Goal: Task Accomplishment & Management: Manage account settings

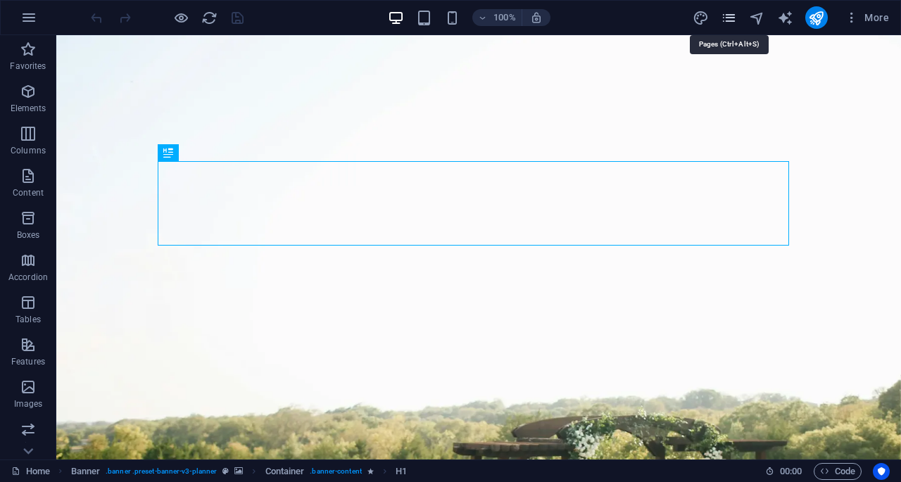
click at [725, 18] on icon "pages" at bounding box center [729, 18] width 16 height 16
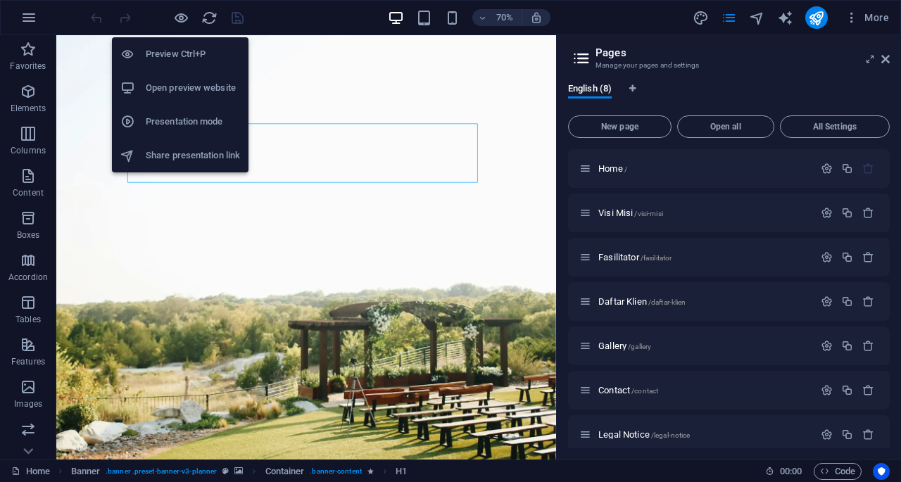
click at [208, 89] on h6 "Open preview website" at bounding box center [193, 88] width 94 height 17
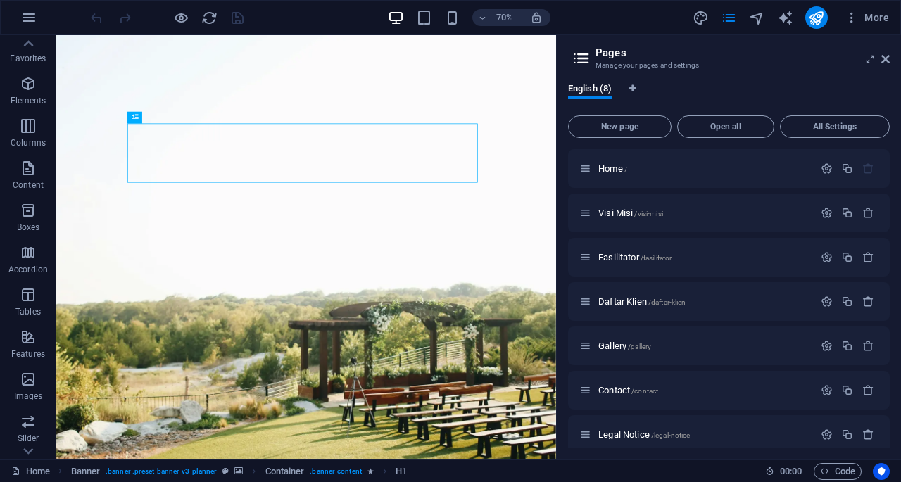
scroll to position [6, 0]
click at [864, 12] on span "More" at bounding box center [867, 18] width 44 height 14
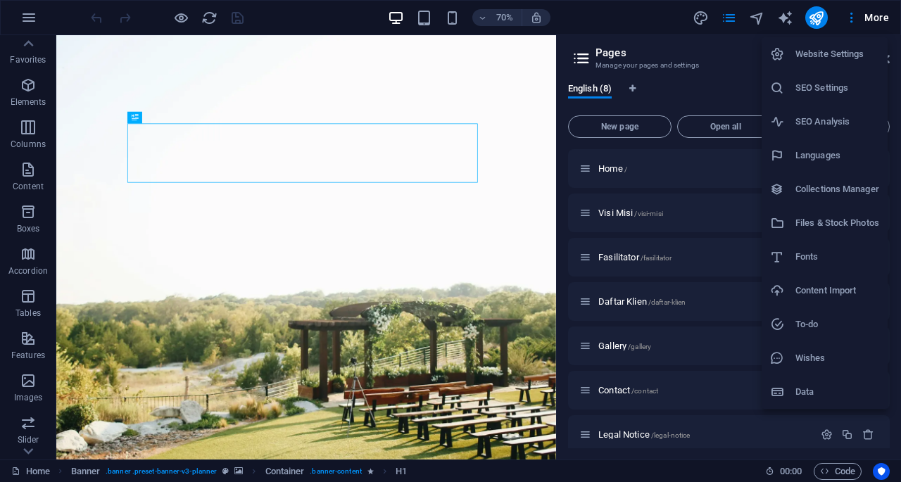
click at [829, 54] on h6 "Website Settings" at bounding box center [837, 54] width 84 height 17
select select "41"
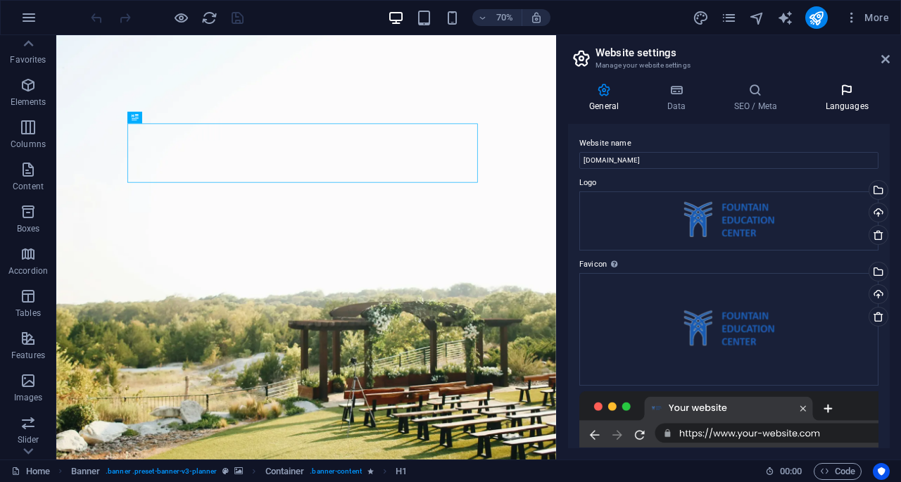
click at [848, 96] on icon at bounding box center [847, 90] width 86 height 14
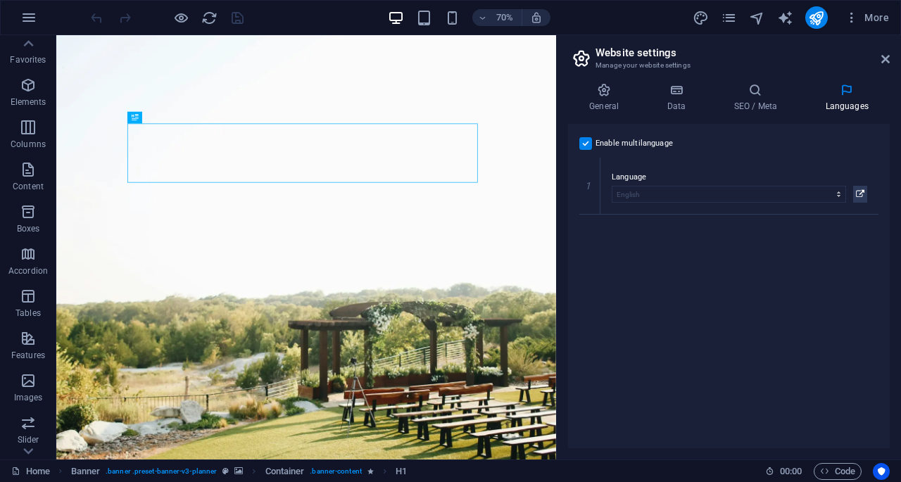
click at [588, 147] on label at bounding box center [585, 143] width 13 height 13
click at [0, 0] on input "Enable multilanguage To disable multilanguage delete all languages until only o…" at bounding box center [0, 0] width 0 height 0
click at [585, 143] on label at bounding box center [585, 143] width 13 height 13
click at [0, 0] on input "Enable multilanguage To disable multilanguage delete all languages until only o…" at bounding box center [0, 0] width 0 height 0
select select
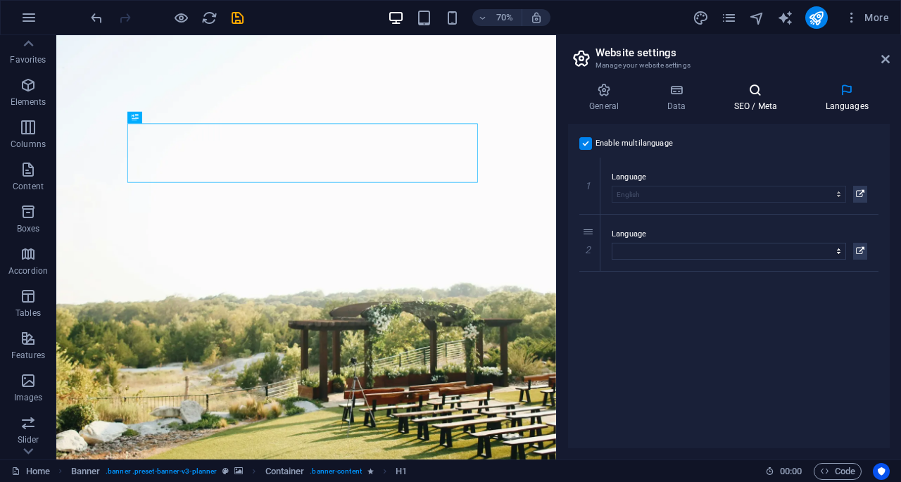
click at [766, 104] on h4 "SEO / Meta" at bounding box center [758, 98] width 92 height 30
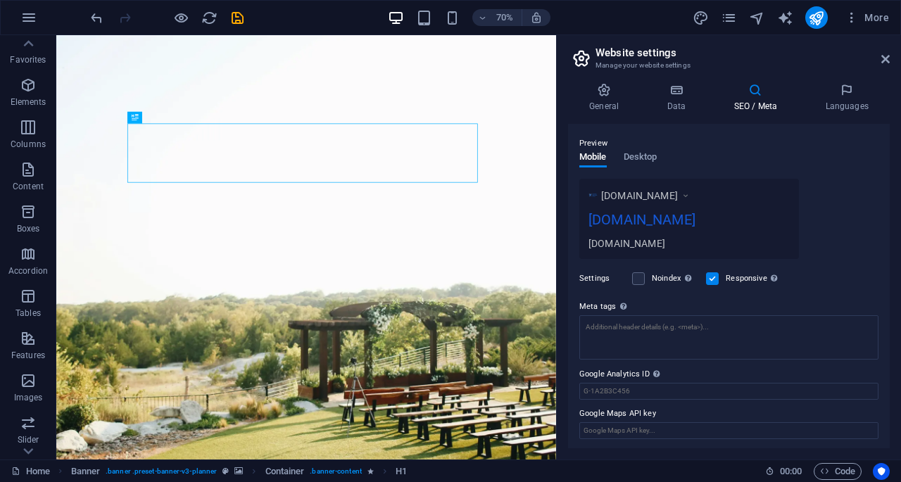
scroll to position [0, 0]
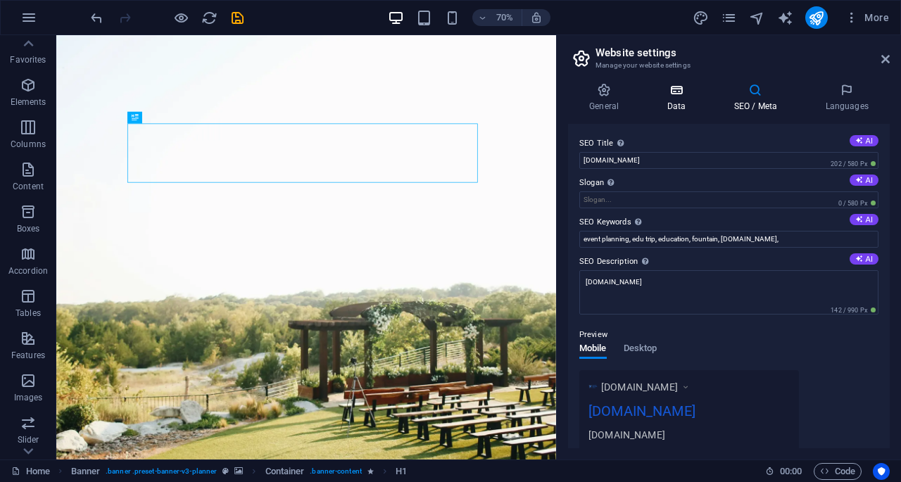
click at [695, 99] on h4 "Data" at bounding box center [678, 98] width 67 height 30
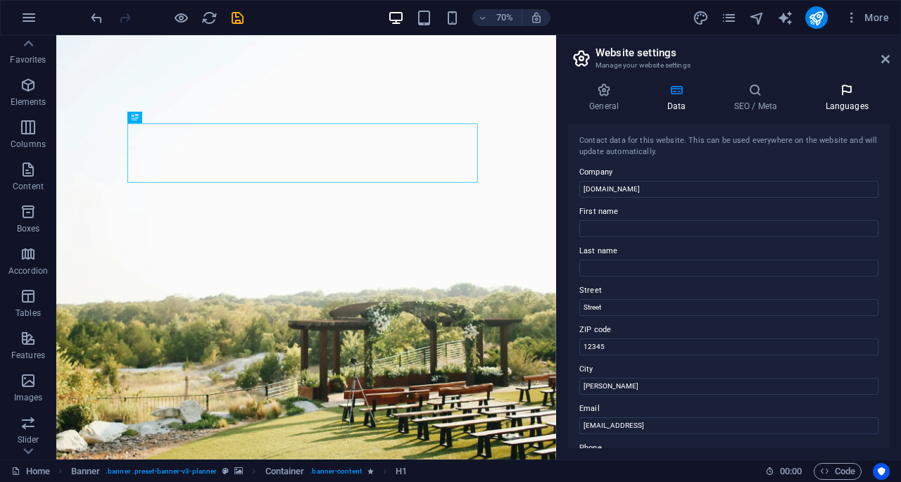
click at [852, 98] on h4 "Languages" at bounding box center [847, 98] width 86 height 30
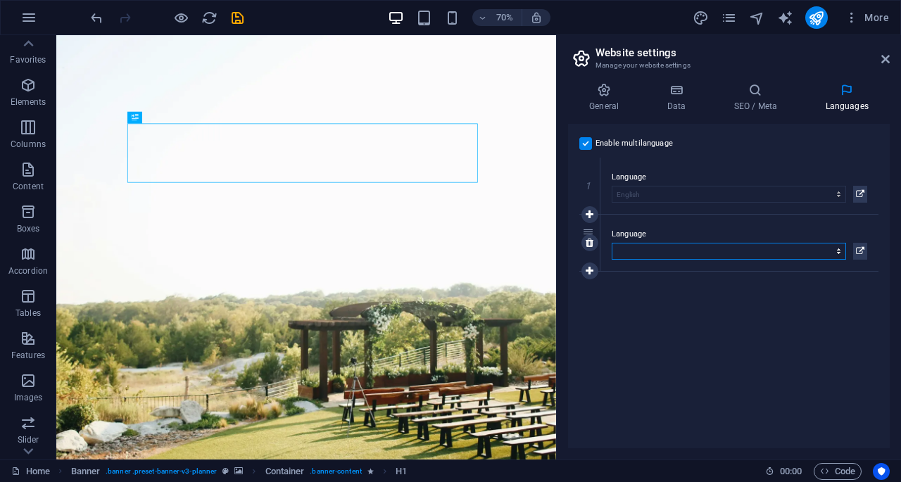
click at [650, 254] on select "Abkhazian Afar Afrikaans Akan Albanian Amharic Arabic Aragonese Armenian Assame…" at bounding box center [729, 251] width 234 height 17
click at [724, 321] on div "Enable multilanguage To disable multilanguage delete all languages until only o…" at bounding box center [729, 286] width 322 height 325
click at [885, 59] on icon at bounding box center [885, 58] width 8 height 11
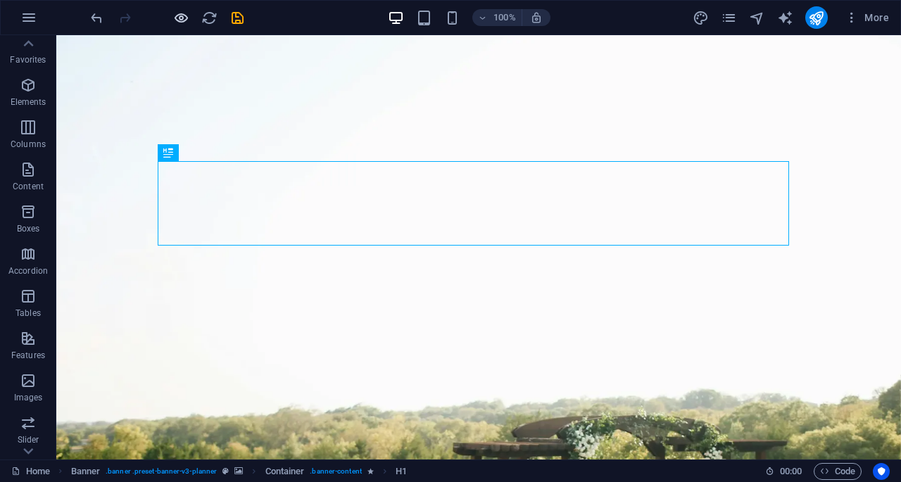
click at [173, 23] on icon "button" at bounding box center [181, 18] width 16 height 16
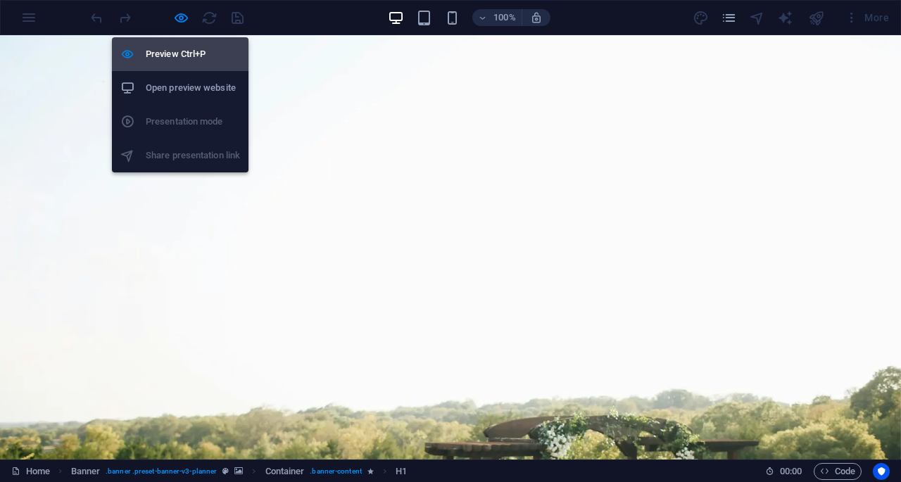
click at [177, 55] on h6 "Preview Ctrl+P" at bounding box center [193, 54] width 94 height 17
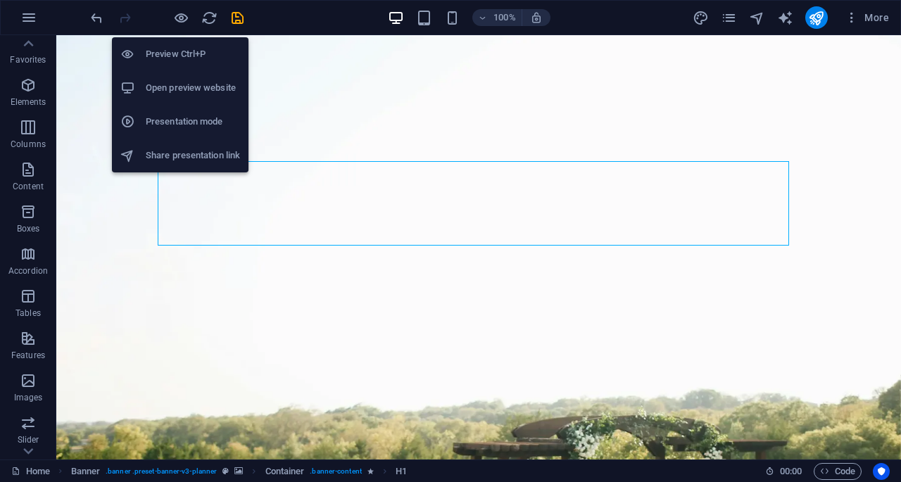
click at [186, 160] on h6 "Share presentation link" at bounding box center [193, 155] width 94 height 17
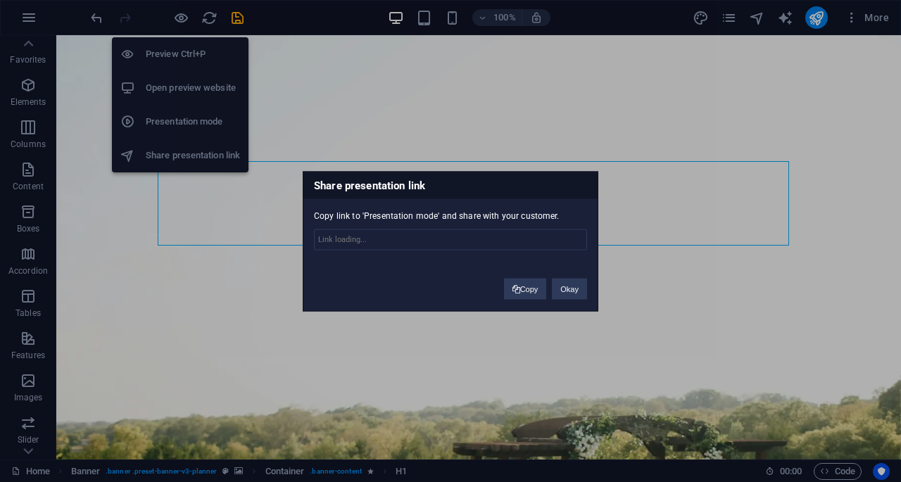
type input "[URL][DOMAIN_NAME]"
click at [514, 289] on span at bounding box center [516, 289] width 8 height 8
